Goal: Navigation & Orientation: Find specific page/section

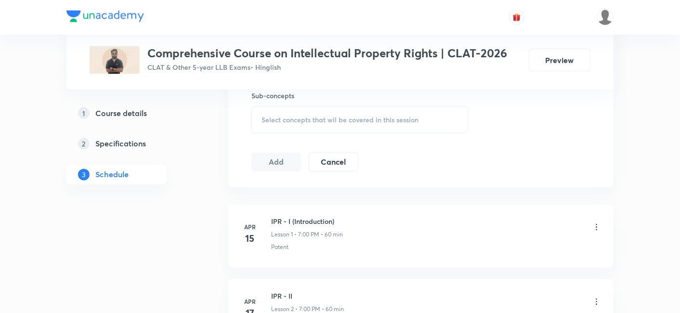
scroll to position [441, 0]
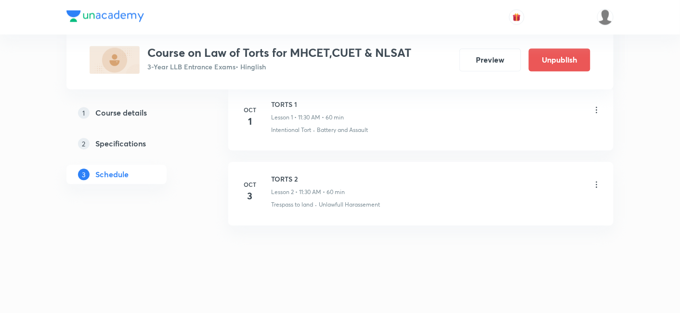
scroll to position [559, 0]
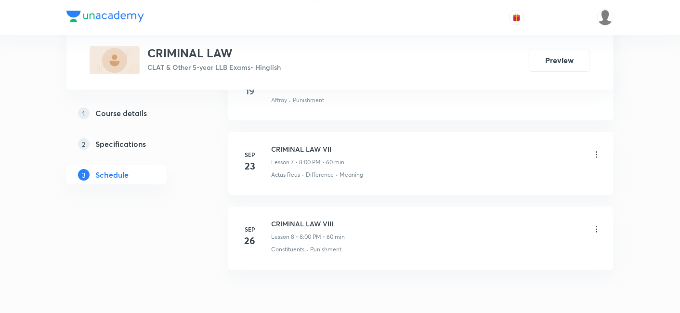
scroll to position [1007, 0]
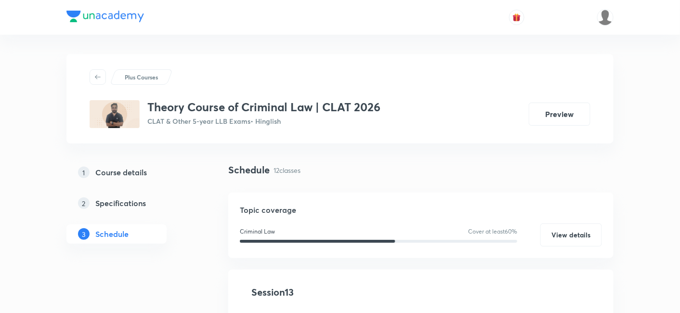
drag, startPoint x: 0, startPoint y: 0, endPoint x: 305, endPoint y: 134, distance: 333.3
click at [305, 134] on div "Plus Courses Theory Course of Criminal Law | CLAT 2026 CLAT & Other 5-year LLB …" at bounding box center [339, 99] width 547 height 90
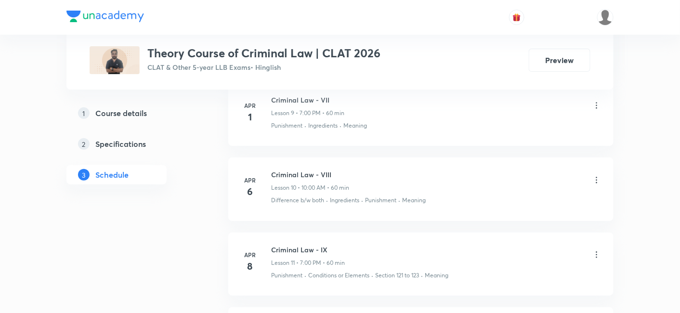
scroll to position [1332, 0]
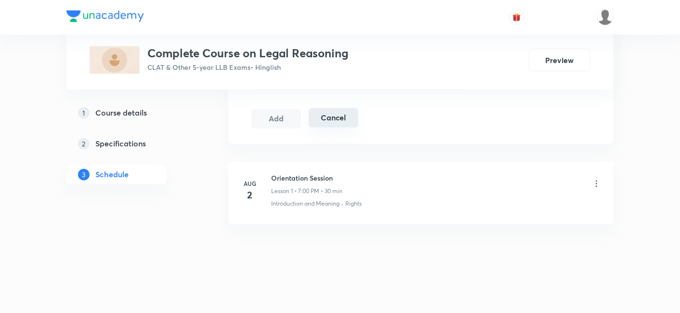
scroll to position [485, 0]
